Goal: Information Seeking & Learning: Learn about a topic

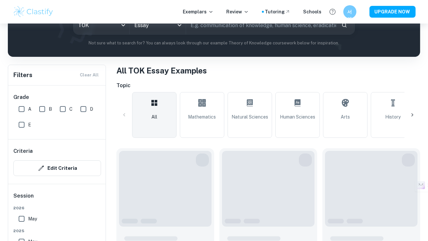
scroll to position [125, 0]
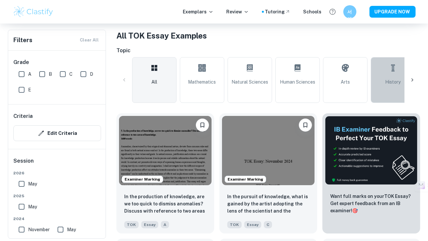
click at [389, 77] on link "History" at bounding box center [393, 80] width 44 height 46
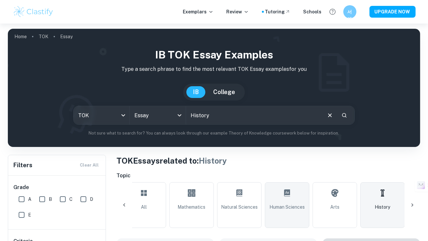
scroll to position [126, 0]
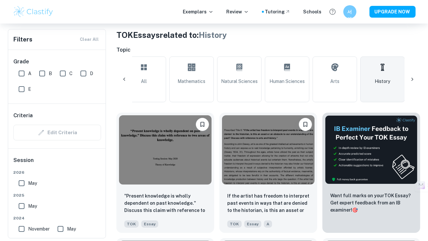
click at [412, 81] on icon at bounding box center [412, 79] width 7 height 7
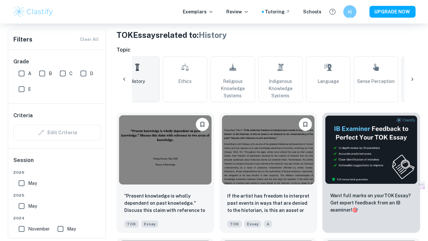
scroll to position [0, 273]
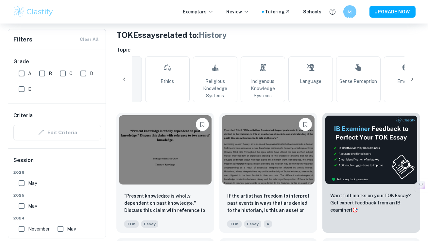
drag, startPoint x: 135, startPoint y: 79, endPoint x: 131, endPoint y: 79, distance: 3.6
click at [135, 79] on link "History" at bounding box center [119, 80] width 44 height 46
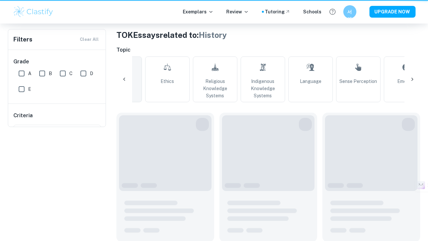
scroll to position [0, 0]
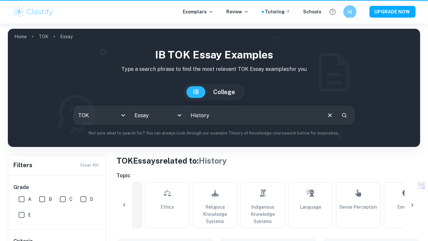
click at [125, 77] on div "IB TOK Essay examples Type a search phrase to find the most relevant TOK Essay …" at bounding box center [214, 92] width 402 height 90
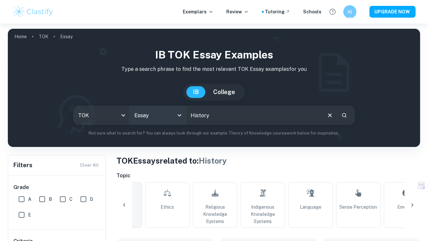
drag, startPoint x: 234, startPoint y: 117, endPoint x: 141, endPoint y: 117, distance: 92.8
click at [142, 117] on div "TOK tok Essay Essay ​" at bounding box center [213, 115] width 281 height 19
type input "D"
type input "doubt"
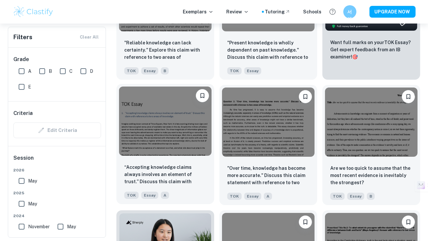
scroll to position [309, 0]
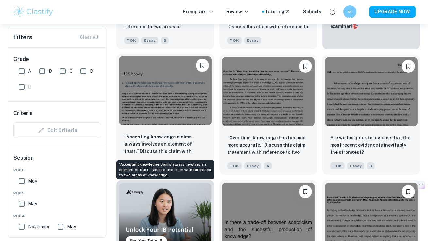
click at [173, 140] on p "“Accepting knowledge claims always involves an element of trust.” Discuss this …" at bounding box center [165, 144] width 82 height 22
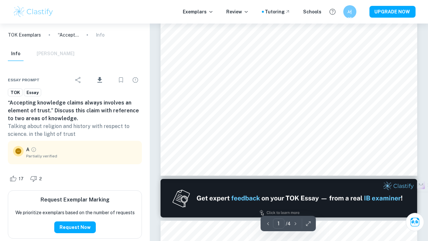
scroll to position [51, 0]
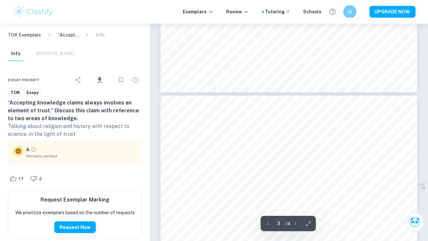
type input "4"
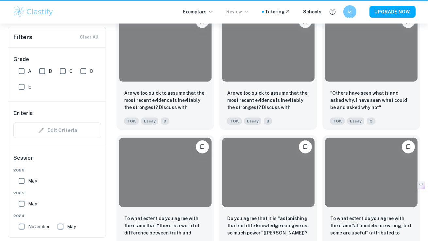
scroll to position [309, 0]
